Goal: Navigation & Orientation: Find specific page/section

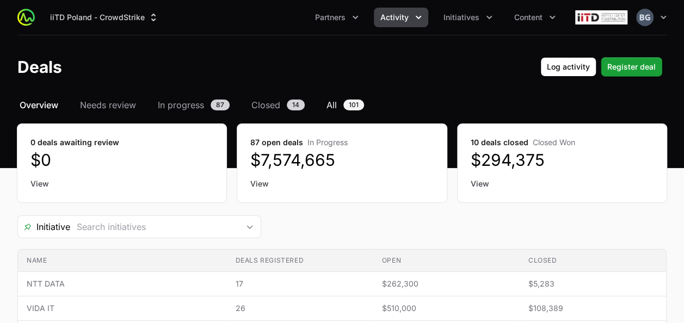
click at [355, 104] on span "101" at bounding box center [353, 105] width 21 height 11
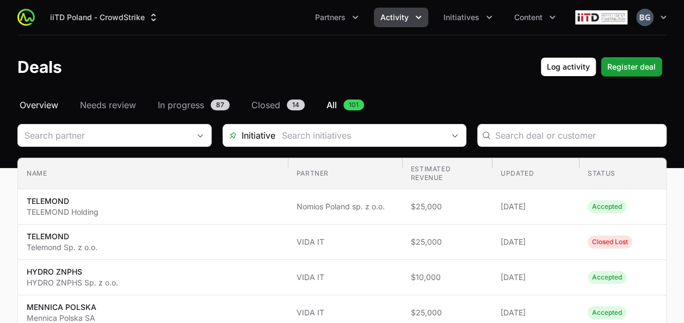
click at [51, 102] on span "Overview" at bounding box center [39, 104] width 39 height 13
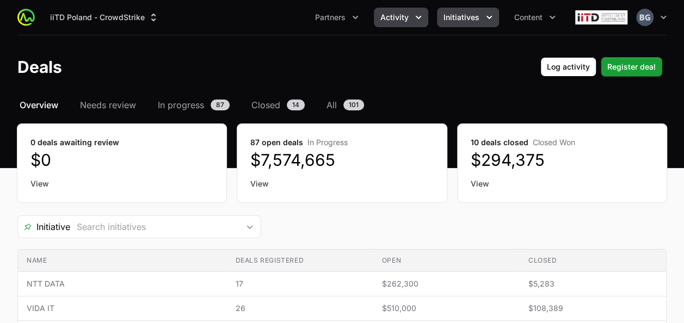
click at [451, 21] on span "Initiatives" at bounding box center [461, 17] width 36 height 11
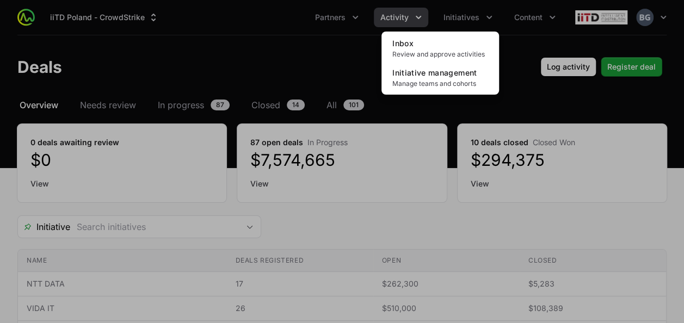
click at [410, 17] on div "Initiatives menu" at bounding box center [342, 161] width 684 height 323
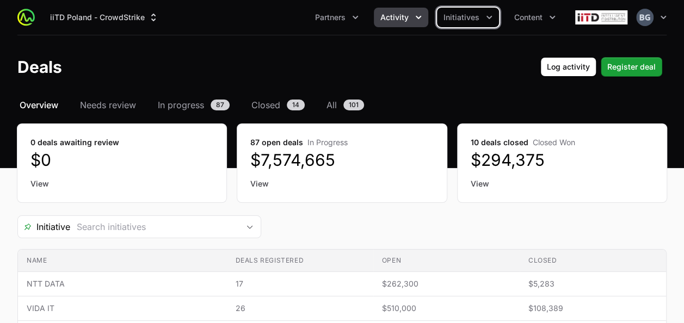
click at [410, 17] on button "Activity" at bounding box center [401, 18] width 54 height 20
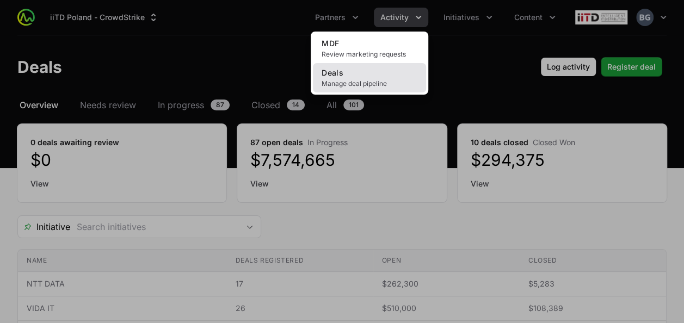
click at [377, 85] on span "Manage deal pipeline" at bounding box center [369, 83] width 96 height 9
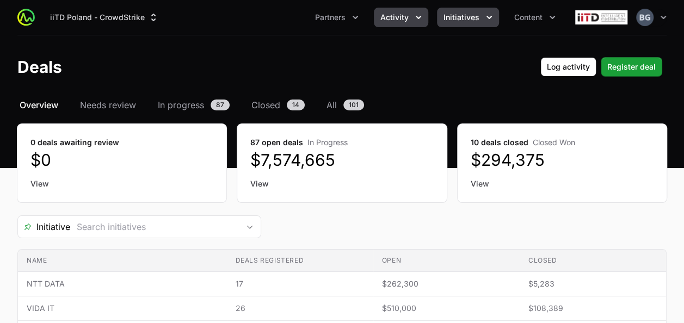
click at [474, 13] on span "Initiatives" at bounding box center [461, 17] width 36 height 11
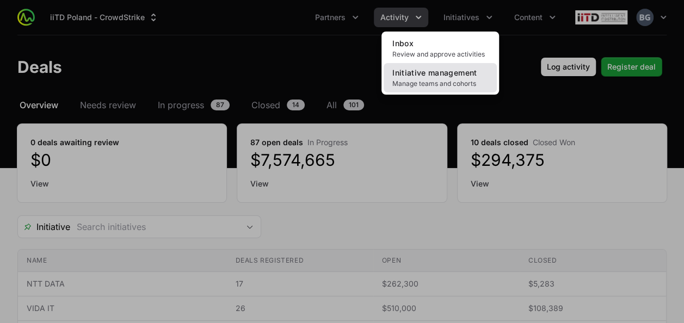
click at [448, 78] on link "Initiative management Manage teams and cohorts" at bounding box center [439, 77] width 113 height 29
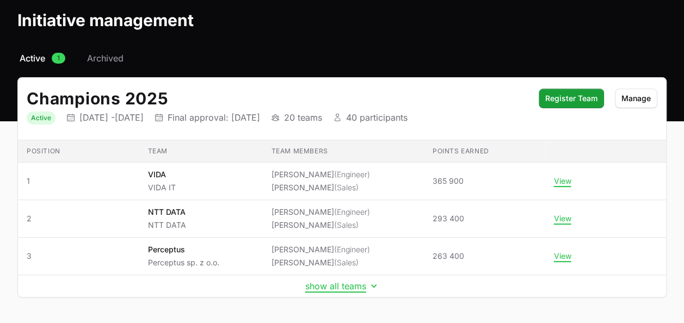
scroll to position [83, 0]
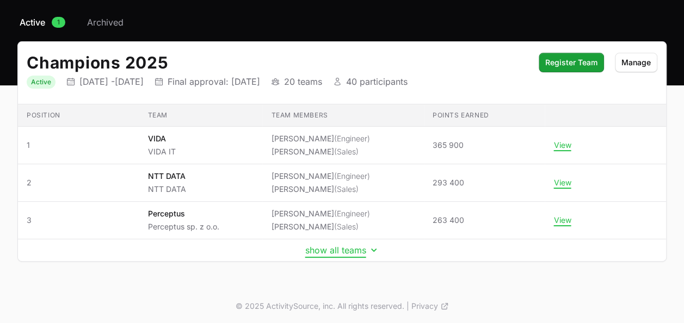
click at [334, 251] on button "show all teams" at bounding box center [342, 250] width 74 height 11
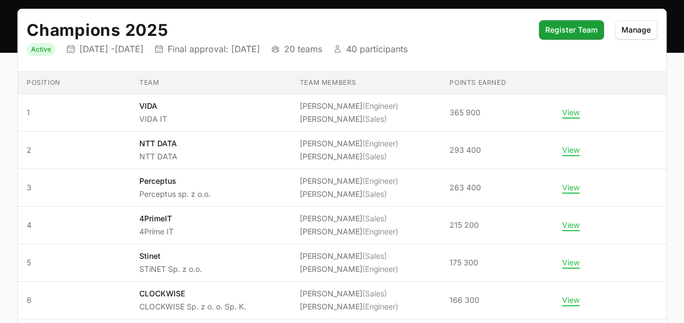
scroll to position [163, 0]
